Goal: Information Seeking & Learning: Find specific fact

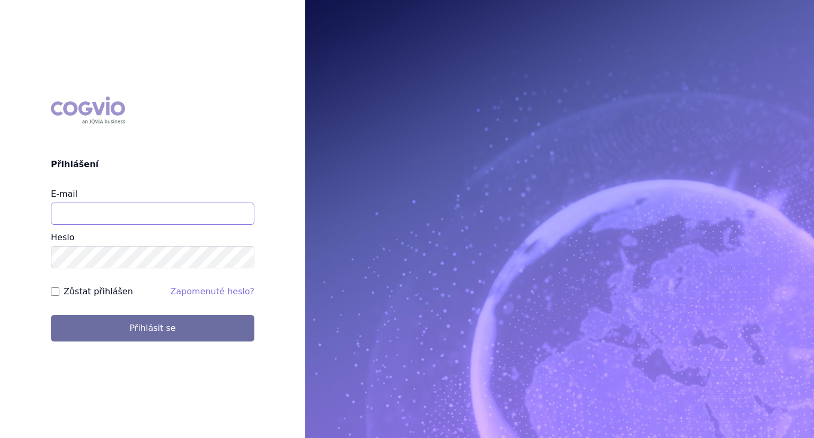
click at [111, 223] on input "E-mail" at bounding box center [153, 214] width 204 height 22
type input "katerina.chadimova@astrazeneca.com"
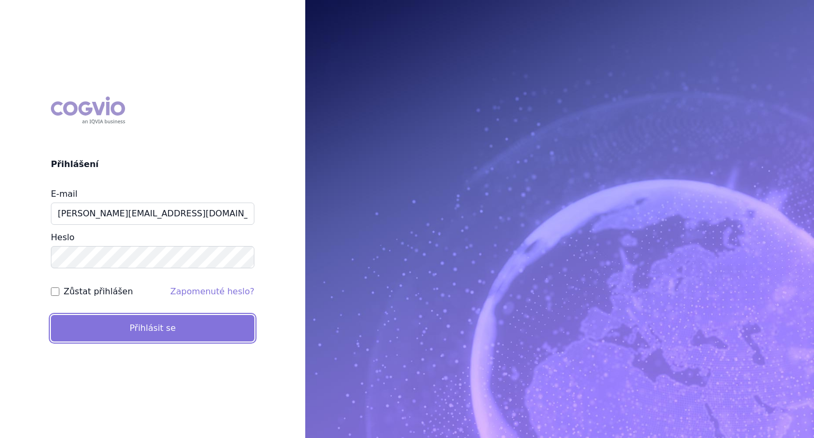
click at [128, 327] on button "Přihlásit se" at bounding box center [153, 328] width 204 height 27
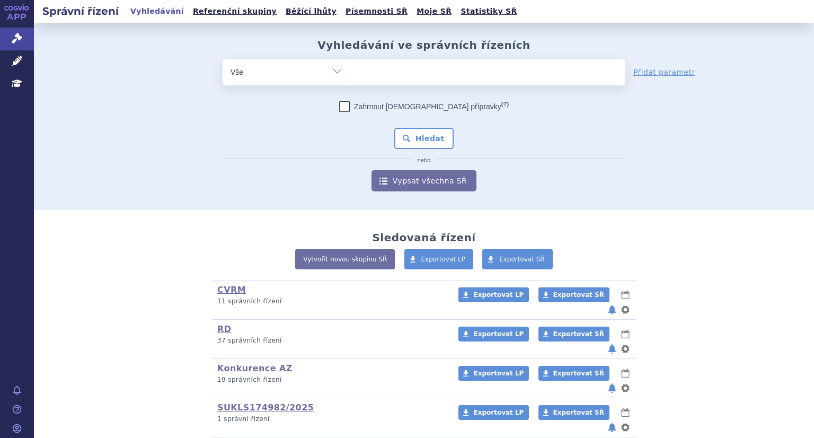
click at [381, 69] on ul at bounding box center [487, 70] width 275 height 22
click at [350, 69] on select at bounding box center [350, 71] width 1 height 27
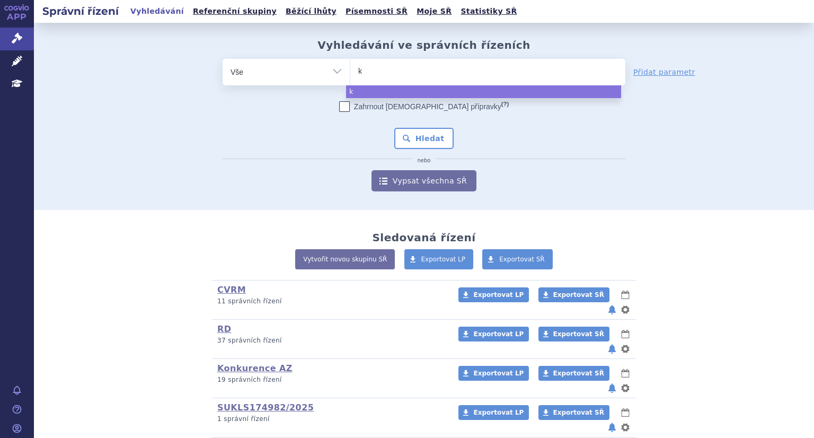
type input "ke"
type input "key"
type input "keyt"
type input "keytr"
type input "keytru"
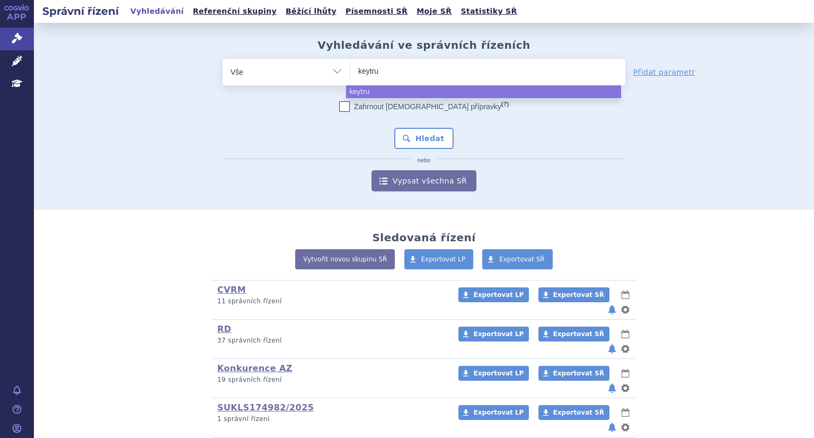
type input "keytrud"
type input "keytruda"
select select "keytruda"
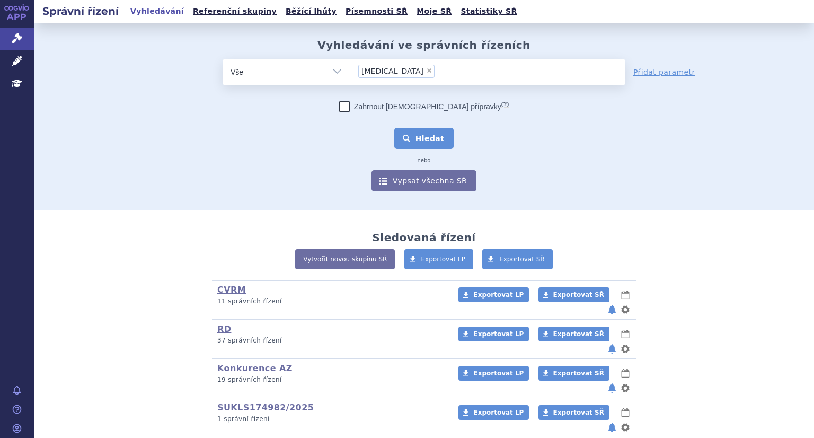
click at [422, 141] on button "Hledat" at bounding box center [424, 138] width 60 height 21
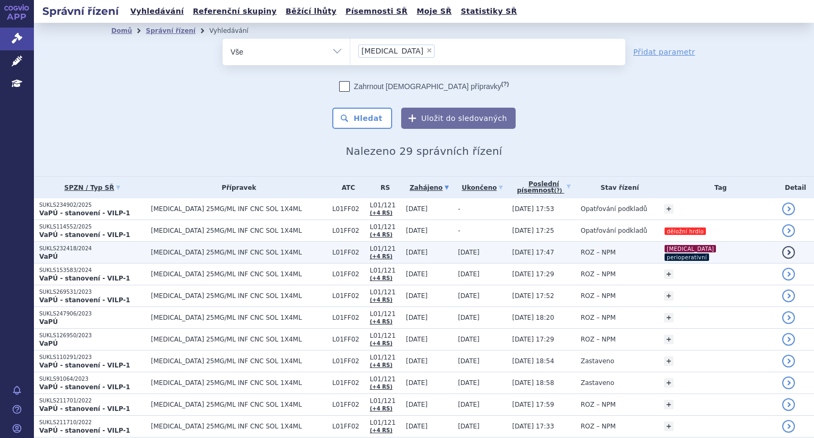
click at [47, 255] on strong "VaPÚ" at bounding box center [48, 256] width 19 height 7
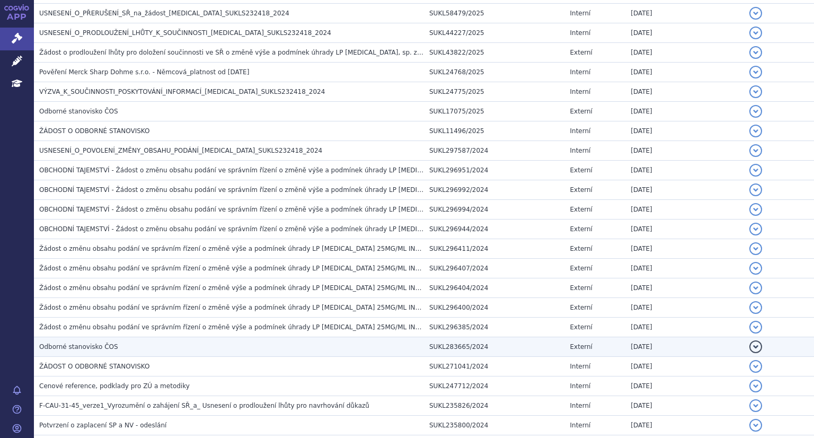
scroll to position [946, 0]
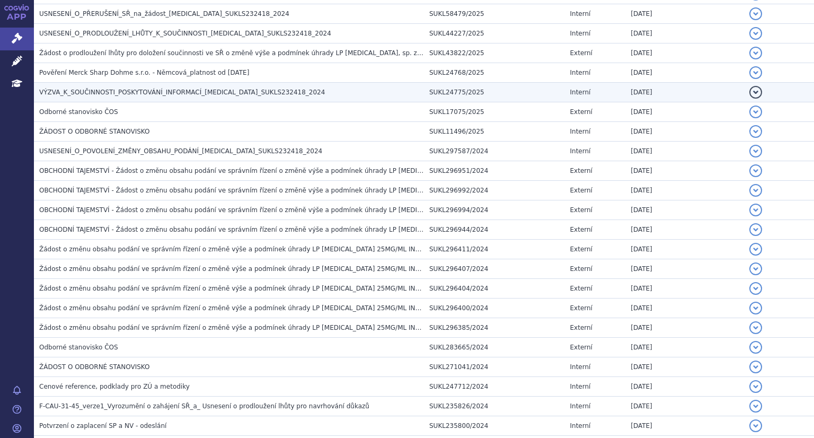
click at [120, 90] on span "VÝZVA_K_SOUČINNOSTI_POSKYTOVÁNÍ_INFORMACÍ_[MEDICAL_DATA]_SUKLS232418_2024" at bounding box center [182, 92] width 286 height 7
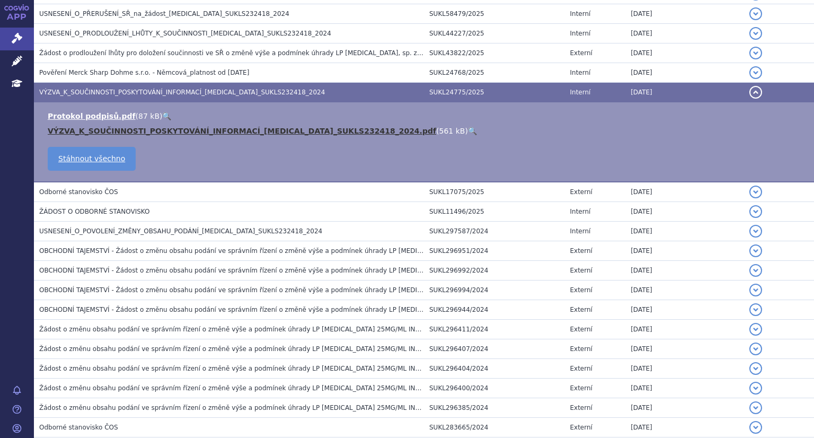
click at [119, 128] on link "VÝZVA_K_SOUČINNOSTI_POSKYTOVÁNÍ_INFORMACÍ_[MEDICAL_DATA]_SUKLS232418_2024.pdf" at bounding box center [242, 131] width 389 height 8
